Goal: Task Accomplishment & Management: Manage account settings

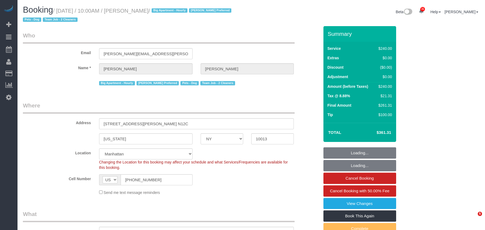
select select "NY"
select select "180"
select select "spot1"
select select "number:89"
select select "number:90"
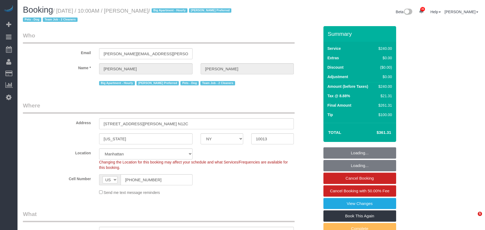
select select "number:13"
select select "number:5"
select select "NY"
select select "180"
select select "object:918"
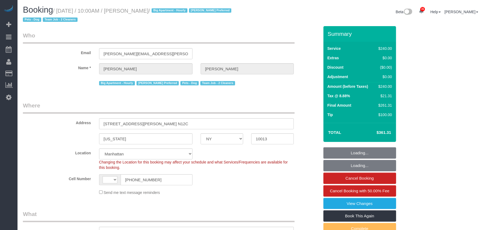
select select "string:US"
select select "spot1"
select select "number:89"
select select "number:90"
select select "number:13"
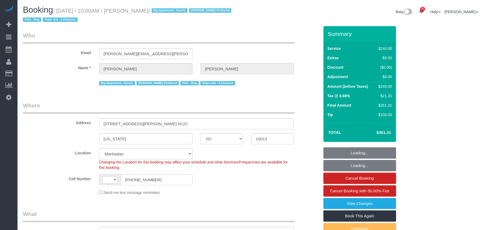
select select "number:5"
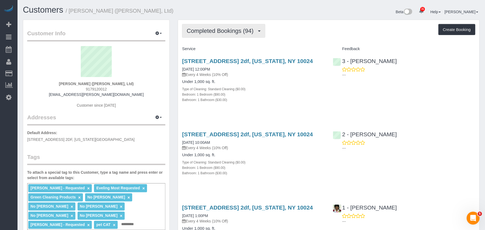
click at [212, 35] on button "Completed Bookings (94)" at bounding box center [223, 31] width 83 height 14
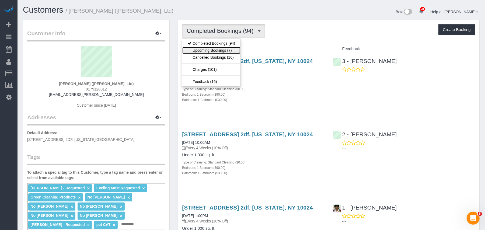
click at [213, 51] on link "Upcoming Bookings (7)" at bounding box center [211, 50] width 58 height 7
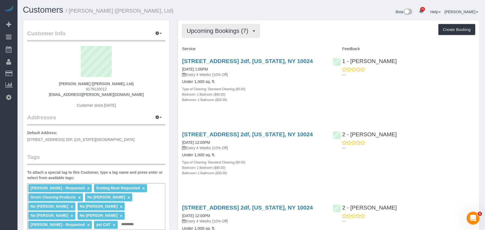
click at [205, 37] on button "Upcoming Bookings (7)" at bounding box center [221, 31] width 78 height 14
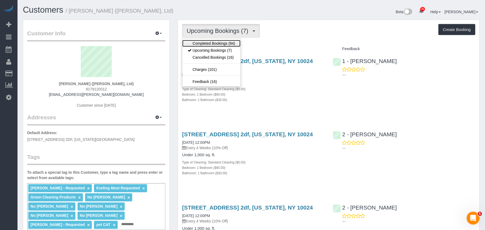
click at [205, 42] on link "Completed Bookings (94)" at bounding box center [211, 43] width 58 height 7
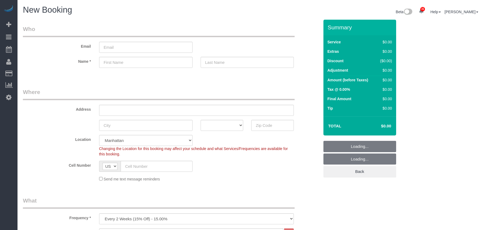
select select "number:89"
select select "number:90"
click at [263, 125] on input "text" at bounding box center [272, 125] width 43 height 11
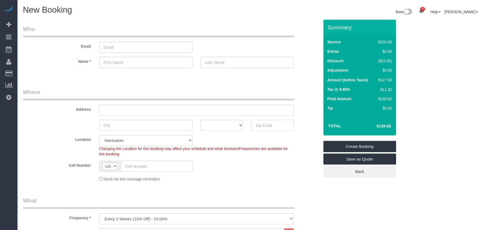
click at [262, 126] on input "text" at bounding box center [272, 125] width 43 height 11
paste input "11374"
type input "11374"
click at [137, 142] on select "Manhattan Austin Boston Bronx Brooklyn Charlotte Denver New Jersey Portland Que…" at bounding box center [146, 140] width 94 height 11
select select "7"
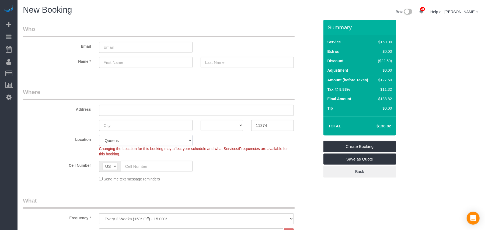
click at [99, 135] on select "Manhattan Austin Boston Bronx Brooklyn Charlotte Denver New Jersey Portland Que…" at bounding box center [146, 140] width 94 height 11
click at [134, 213] on select "One Time Weekly (20% Off) - 20.00% Every 2 Weeks (15% Off) - 15.00% Every 4 Wee…" at bounding box center [196, 218] width 195 height 11
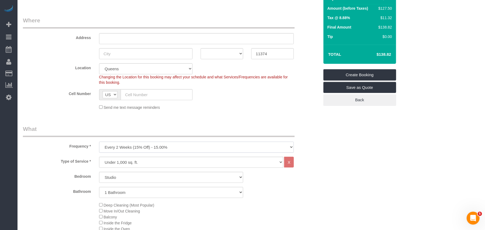
select select "object:1454"
click at [99, 142] on select "One Time Weekly (20% Off) - 20.00% Every 2 Weeks (15% Off) - 15.00% Every 4 Wee…" at bounding box center [196, 147] width 195 height 11
click at [124, 174] on select "Studio 1 Bedroom 2 Bedrooms 3 Bedrooms" at bounding box center [171, 177] width 144 height 11
select select "2"
click at [99, 172] on select "Studio 1 Bedroom 2 Bedrooms 3 Bedrooms" at bounding box center [171, 177] width 144 height 11
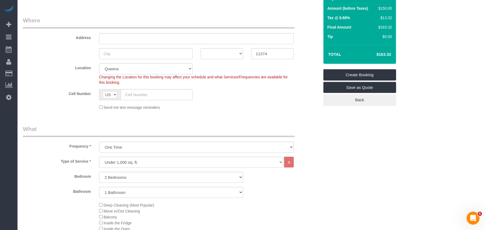
click at [89, 180] on div "Bedroom Studio 1 Bedroom 2 Bedrooms 3 Bedrooms" at bounding box center [171, 177] width 305 height 11
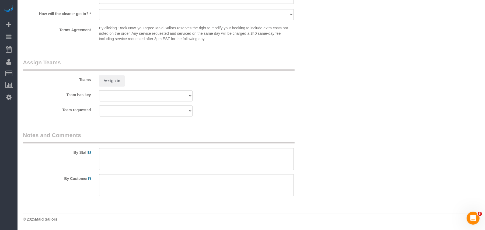
scroll to position [684, 0]
click at [133, 187] on textarea at bounding box center [196, 185] width 195 height 22
drag, startPoint x: 134, startPoint y: 186, endPoint x: 135, endPoint y: 199, distance: 13.3
click at [134, 186] on textarea at bounding box center [196, 185] width 195 height 22
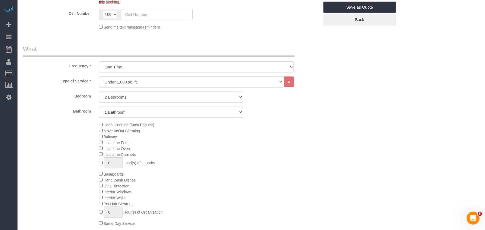
scroll to position [144, 0]
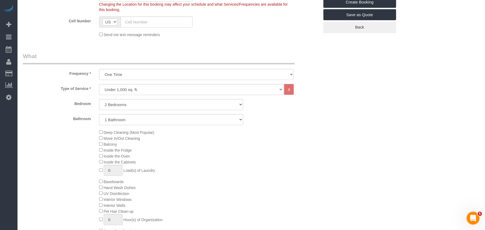
type textarea "2 bed 1 bath 1 bedroom, living room, kitchen and bathroom"
click at [144, 91] on select "Under 1,000 sq. ft. 1,001 - 1,500 sq. ft. 1,500+ sq. ft. Custom Cleaning Office…" at bounding box center [191, 89] width 185 height 11
select select "213"
click at [99, 84] on select "Under 1,000 sq. ft. 1,001 - 1,500 sq. ft. 1,500+ sq. ft. Custom Cleaning Office…" at bounding box center [191, 89] width 185 height 11
select select "1"
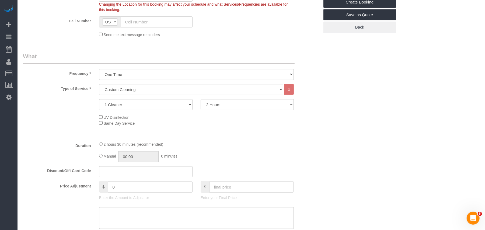
click at [185, 119] on div "UV Disinfection Same Day Service" at bounding box center [209, 120] width 229 height 12
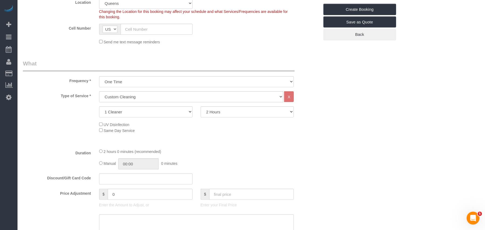
scroll to position [71, 0]
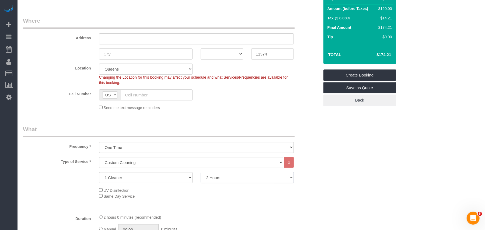
click at [233, 178] on select "2 Hours 2.5 Hours 3 Hours 3.5 Hours 4 Hours 4.5 Hours 5 Hours 5.5 Hours 6 Hours…" at bounding box center [248, 177] width 94 height 11
select select "180"
click at [201, 172] on select "2 Hours 2.5 Hours 3 Hours 3.5 Hours 4 Hours 4.5 Hours 5 Hours 5.5 Hours 6 Hours…" at bounding box center [248, 177] width 94 height 11
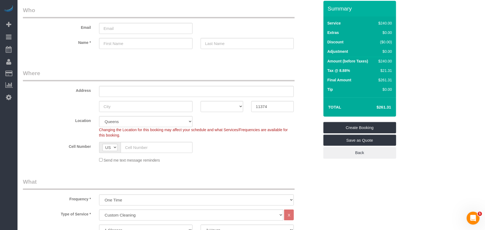
scroll to position [36, 0]
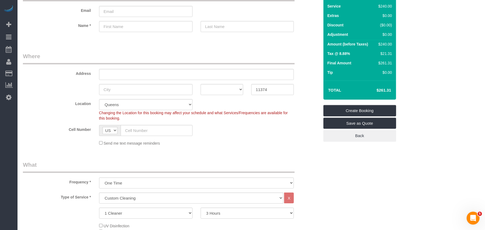
drag, startPoint x: 88, startPoint y: 222, endPoint x: 85, endPoint y: 232, distance: 10.2
click at [85, 194] on html "31 Beta Your Notifications You have 0 alerts × You have 8 to charge for 09/30/2…" at bounding box center [242, 79] width 485 height 230
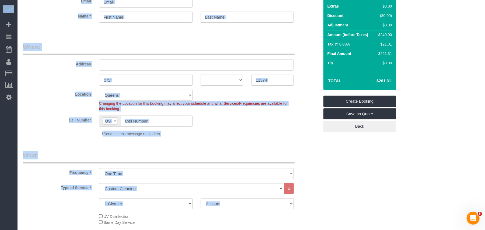
drag, startPoint x: 210, startPoint y: 133, endPoint x: 123, endPoint y: 77, distance: 103.3
click at [211, 133] on div "Send me text message reminders" at bounding box center [196, 134] width 203 height 6
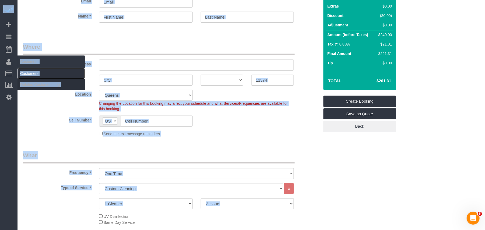
click at [24, 70] on link "Customers" at bounding box center [51, 73] width 67 height 11
click at [33, 74] on link "Customers" at bounding box center [51, 73] width 67 height 11
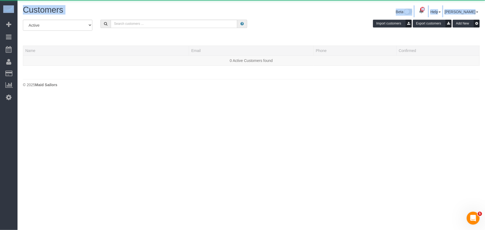
click at [89, 116] on body "31 Beta Your Notifications You have 0 alerts × You have 8 to charge for 09/30/2…" at bounding box center [242, 115] width 485 height 230
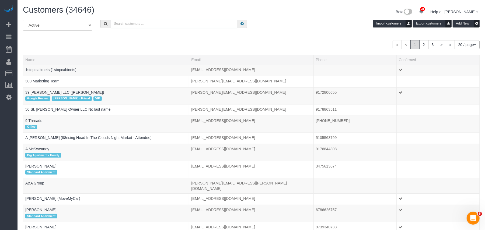
click at [125, 23] on input "text" at bounding box center [174, 24] width 127 height 8
paste input "Brian Abinader"
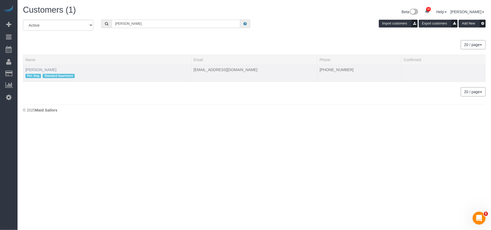
type input "Brian Abinader"
click at [40, 71] on link "Brian Abinader" at bounding box center [40, 70] width 31 height 4
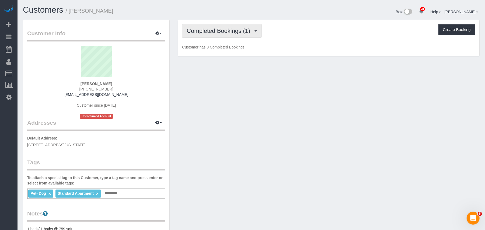
click at [210, 37] on button "Completed Bookings (1)" at bounding box center [222, 31] width 80 height 14
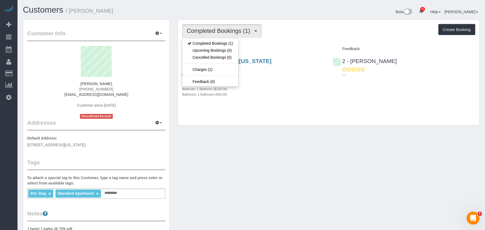
click at [277, 123] on div "Completed Bookings (1) Completed Bookings (1) Upcoming Bookings (0) Cancelled B…" at bounding box center [329, 73] width 302 height 106
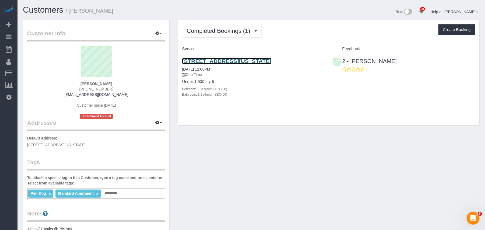
click at [234, 63] on link "635 West 42nd Street, Apt.5a, New York, NY 10036" at bounding box center [226, 61] width 89 height 6
drag, startPoint x: 112, startPoint y: 84, endPoint x: 81, endPoint y: 84, distance: 30.2
click at [81, 84] on div "Brian Abinader 1 (929) 216-2329 brianabinader@gmail.com Customer since 2025 Unc…" at bounding box center [96, 82] width 138 height 73
copy strong "Brian Abinader"
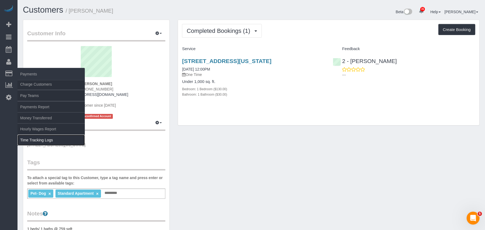
click at [40, 140] on link "Time Tracking Logs" at bounding box center [51, 140] width 67 height 11
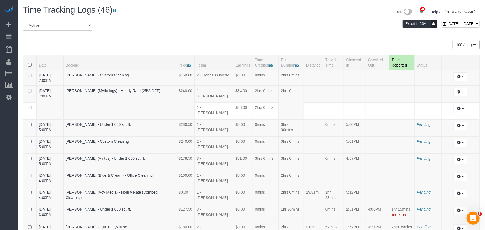
click at [255, 7] on div "Beta 31 Your Notifications You have 0 alerts × You have 8 to charge for 09/30/2…" at bounding box center [367, 12] width 233 height 14
click at [52, 173] on link "10/01/2025 4:00PM" at bounding box center [45, 178] width 13 height 10
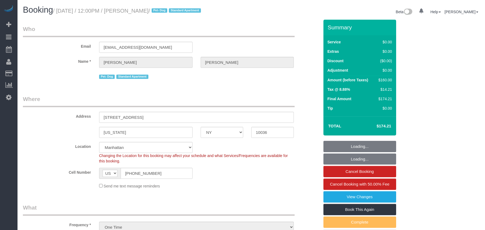
select select "NY"
select select "object:834"
select select "number:56"
select select "number:77"
select select "number:13"
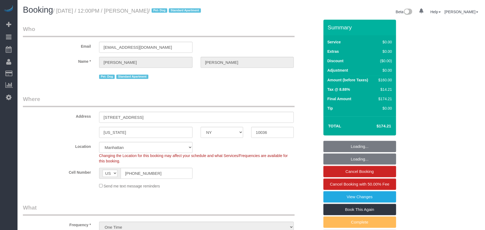
select select "number:5"
select select "1"
select select "spot1"
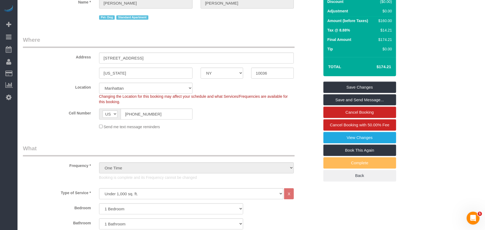
scroll to position [36, 0]
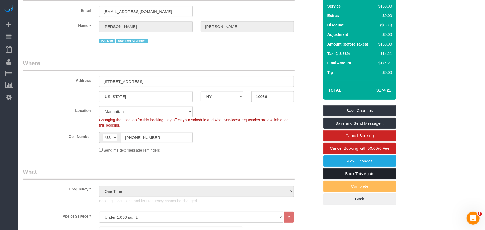
click at [354, 173] on link "Book This Again" at bounding box center [360, 173] width 73 height 11
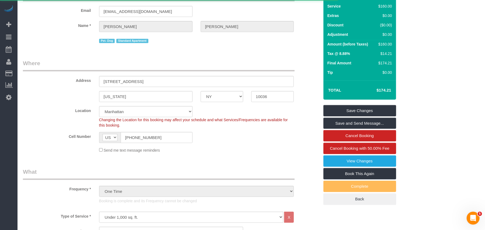
select select "NY"
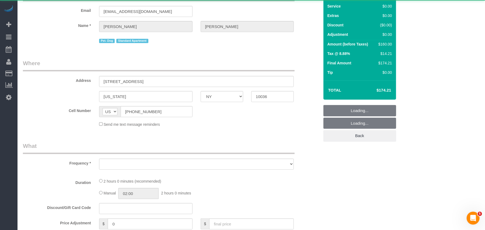
select select "number:56"
select select "number:77"
select select "number:13"
select select "number:5"
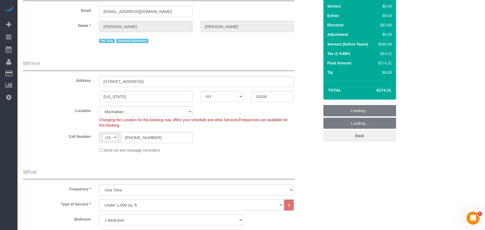
select select "object:2808"
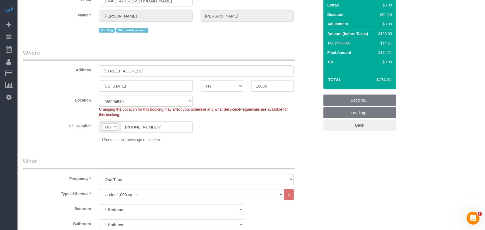
select select "1"
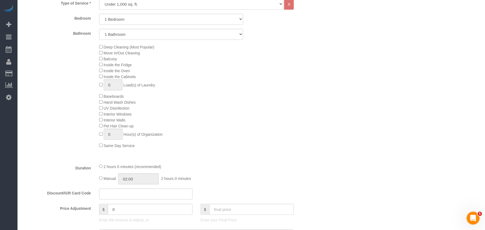
select select "object:2853"
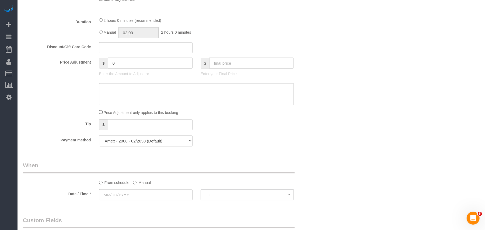
select select "1"
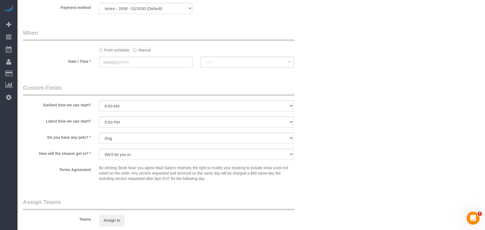
scroll to position [539, 0]
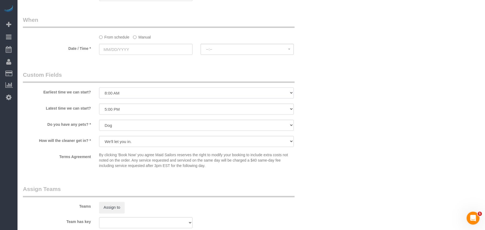
click at [144, 96] on select "I am not flexible, keep my selected time 8:00 AM 9:00 AM 10:00 AM 11:00 AM 12:0…" at bounding box center [196, 93] width 195 height 11
click at [102, 73] on legend "Custom Fields" at bounding box center [159, 77] width 272 height 12
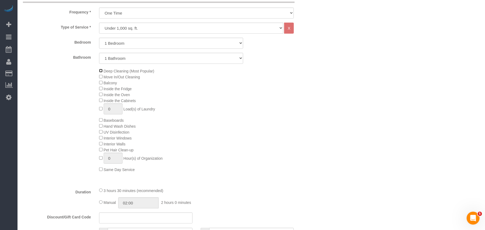
scroll to position [225, 0]
type input "03:30"
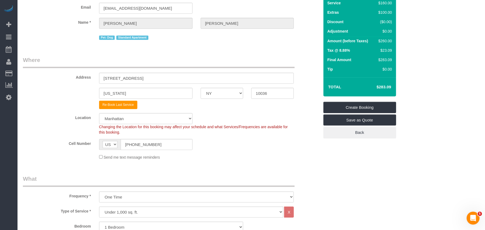
scroll to position [0, 0]
